Goal: Transaction & Acquisition: Subscribe to service/newsletter

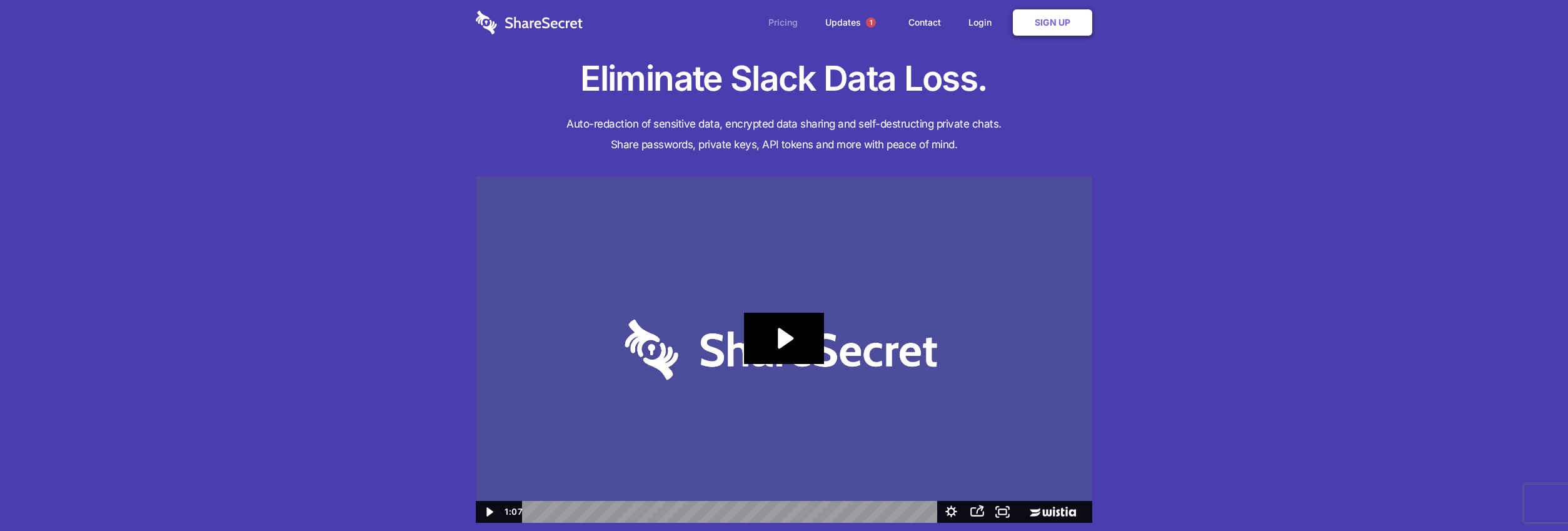
click at [788, 23] on link "Pricing" at bounding box center [783, 22] width 54 height 39
